Goal: Task Accomplishment & Management: Use online tool/utility

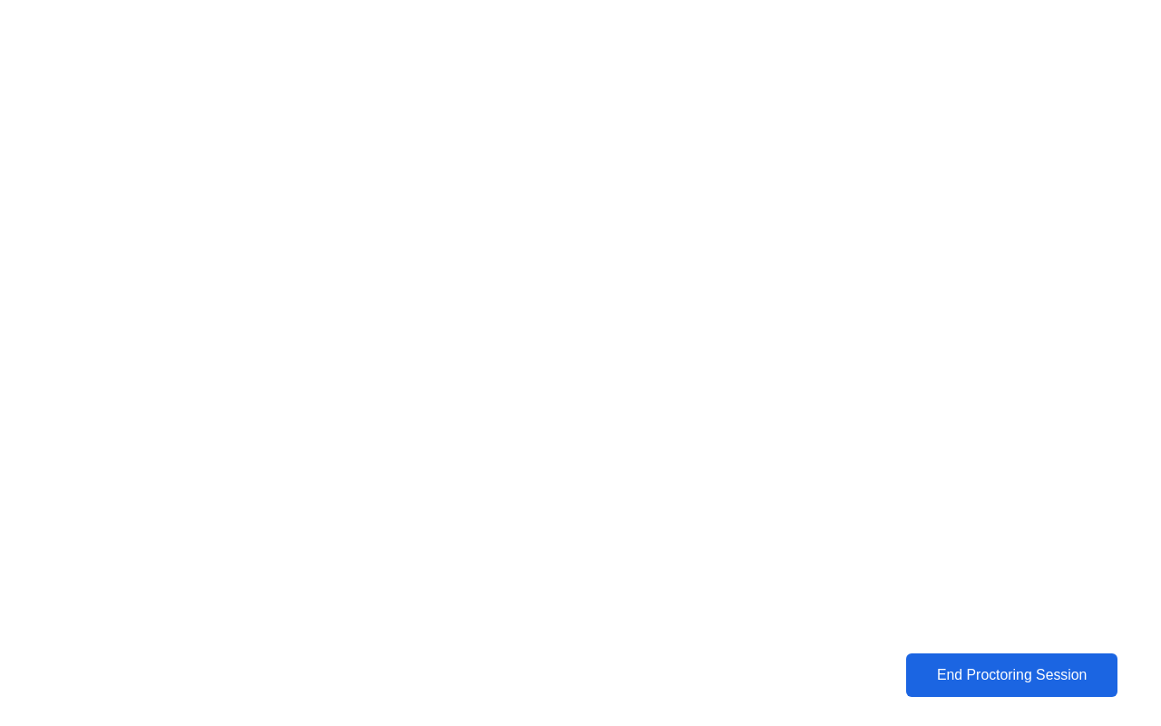
click at [972, 672] on div "End Proctoring Session" at bounding box center [1011, 675] width 201 height 16
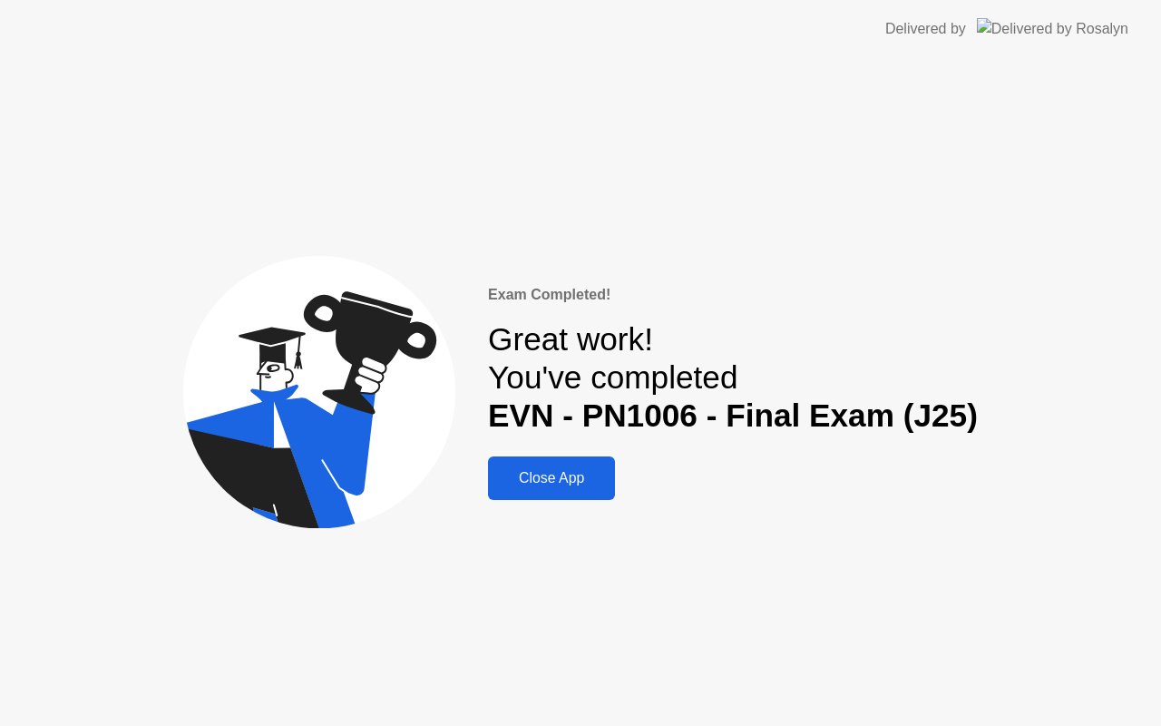
click at [559, 479] on div "Close App" at bounding box center [551, 478] width 116 height 16
